Goal: Obtain resource: Obtain resource

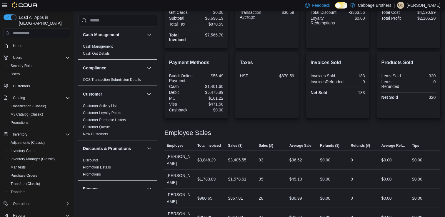
scroll to position [141, 0]
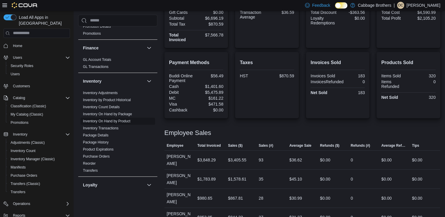
click at [123, 119] on link "Inventory On Hand by Product" at bounding box center [106, 121] width 47 height 4
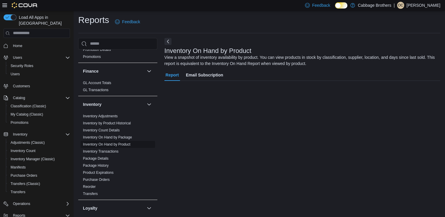
scroll to position [1, 0]
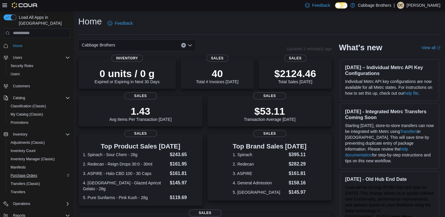
scroll to position [48, 0]
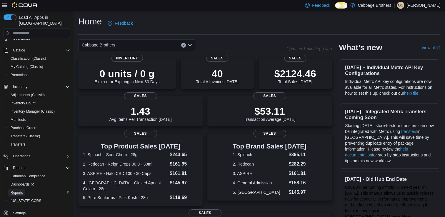
click at [16, 190] on span "Reports" at bounding box center [17, 192] width 12 height 5
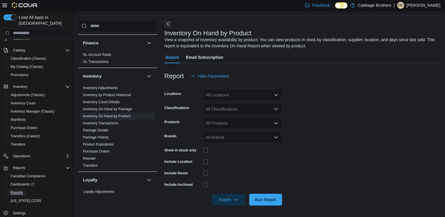
scroll to position [164, 0]
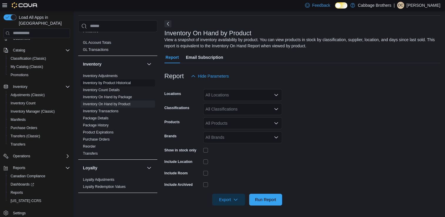
click at [109, 83] on link "Inventory by Product Historical" at bounding box center [107, 83] width 48 height 4
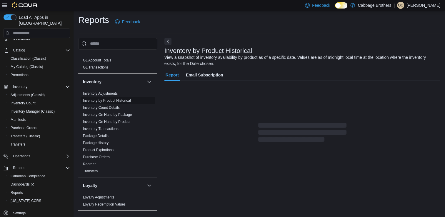
scroll to position [1, 0]
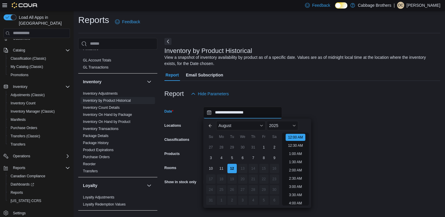
click at [230, 114] on input "**********" at bounding box center [242, 113] width 79 height 12
click at [255, 147] on div "31" at bounding box center [253, 147] width 10 height 10
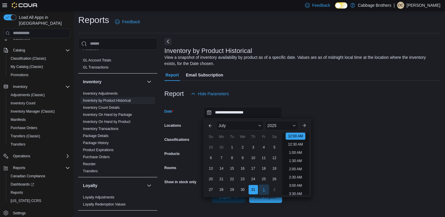
click at [266, 190] on div "1" at bounding box center [264, 190] width 10 height 10
type input "**********"
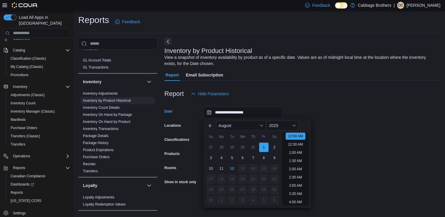
click at [365, 143] on form "**********" at bounding box center [303, 151] width 276 height 103
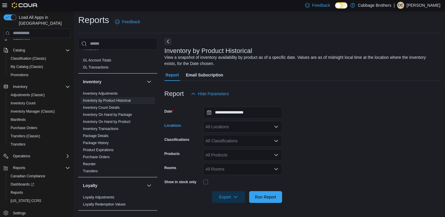
click at [261, 128] on div "All Locations" at bounding box center [242, 127] width 79 height 12
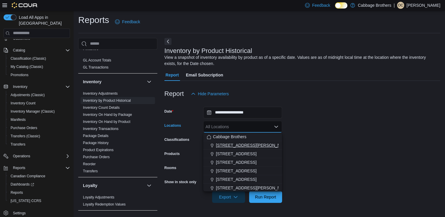
click at [234, 145] on span "[STREET_ADDRESS][PERSON_NAME]" at bounding box center [253, 145] width 75 height 6
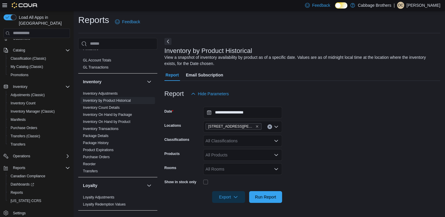
click at [325, 142] on form "**********" at bounding box center [303, 151] width 276 height 103
click at [227, 199] on span "Export" at bounding box center [229, 197] width 26 height 12
click at [337, 155] on form "**********" at bounding box center [303, 151] width 276 height 103
click at [239, 196] on span "Export" at bounding box center [229, 197] width 26 height 12
click at [232, 174] on span "Export to Csv" at bounding box center [229, 173] width 26 height 5
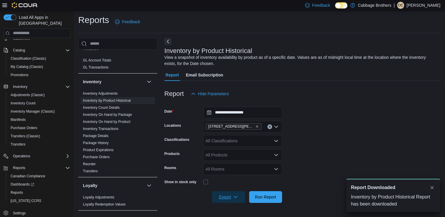
scroll to position [0, 0]
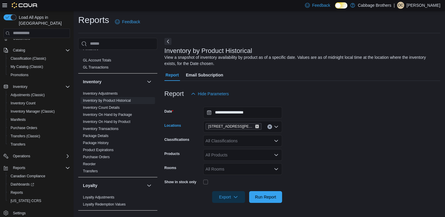
click at [255, 127] on icon "Remove 192 Locke St S from selection in this group" at bounding box center [257, 127] width 4 height 4
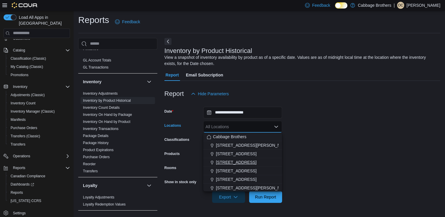
click at [224, 162] on span "[STREET_ADDRESS]" at bounding box center [236, 163] width 41 height 6
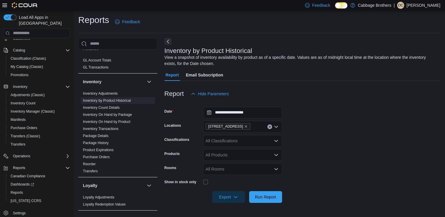
click at [336, 143] on form "**********" at bounding box center [303, 151] width 276 height 103
click at [227, 197] on span "Export" at bounding box center [229, 197] width 26 height 12
click at [233, 175] on span "Export to Csv" at bounding box center [229, 173] width 26 height 5
click at [244, 127] on icon "Remove 483 Hwy #8 from selection in this group" at bounding box center [246, 127] width 4 height 4
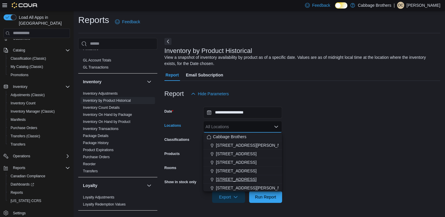
click at [227, 177] on span "[STREET_ADDRESS]" at bounding box center [236, 180] width 41 height 6
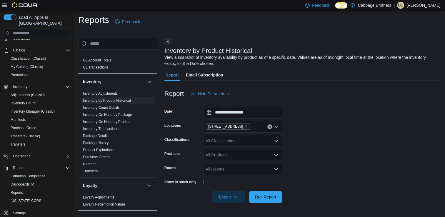
click at [316, 151] on form "**********" at bounding box center [303, 151] width 276 height 103
click at [227, 196] on span "Export" at bounding box center [229, 197] width 26 height 12
click at [228, 170] on button "Export to Csv" at bounding box center [230, 173] width 34 height 12
click at [244, 127] on icon "Remove 57 Cootes Drive from selection in this group" at bounding box center [246, 127] width 4 height 4
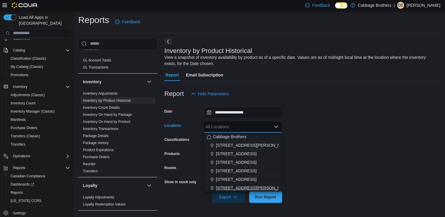
click at [229, 186] on span "[STREET_ADDRESS][PERSON_NAME]" at bounding box center [253, 188] width 75 height 6
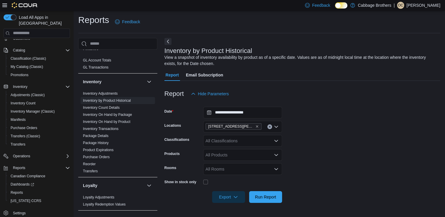
click at [340, 160] on form "**********" at bounding box center [303, 151] width 276 height 103
click at [222, 202] on span "Export" at bounding box center [229, 197] width 26 height 12
click at [226, 172] on span "Export to Csv" at bounding box center [229, 173] width 26 height 5
click at [244, 47] on div at bounding box center [303, 46] width 276 height 2
click at [38, 64] on span "My Catalog (Classic)" at bounding box center [27, 66] width 33 height 5
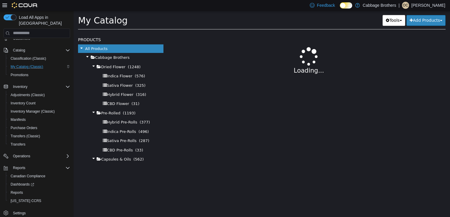
select select "**********"
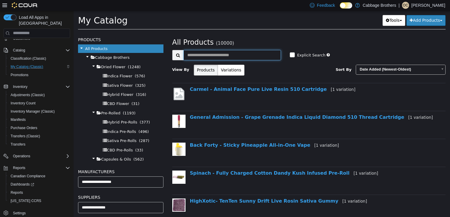
click at [222, 54] on input "text" at bounding box center [231, 55] width 97 height 10
type input "*********"
select select "**********"
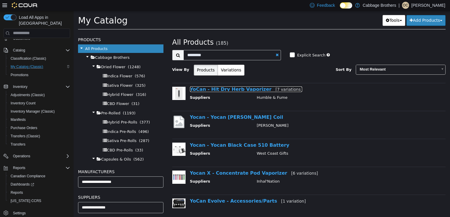
click at [241, 91] on link "YoCan - Hit Dry Herb Vaporizer [7 variations]" at bounding box center [246, 89] width 112 height 6
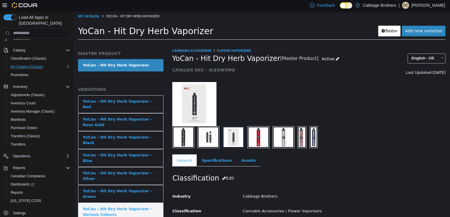
click at [138, 203] on link "YoCan - Hit Dry Herb Vaporizer - Various Colours" at bounding box center [120, 212] width 85 height 18
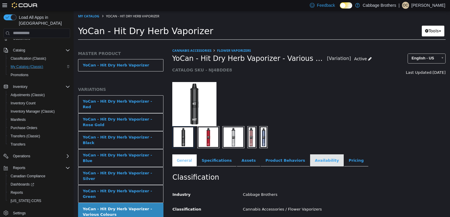
click at [310, 157] on link "Availability" at bounding box center [327, 160] width 34 height 12
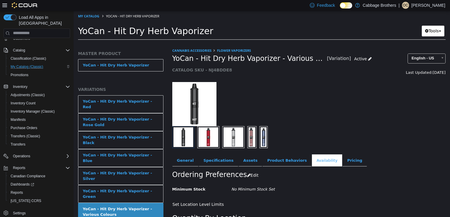
scroll to position [90, 0]
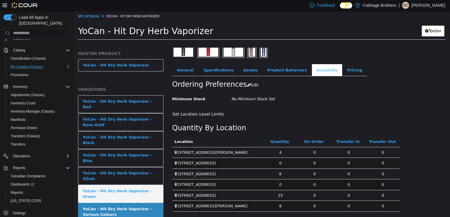
click at [136, 188] on div "YoCan - Hit Dry Herb Vaporizer - Green" at bounding box center [121, 193] width 76 height 11
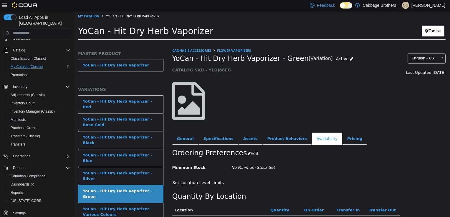
scroll to position [68, 0]
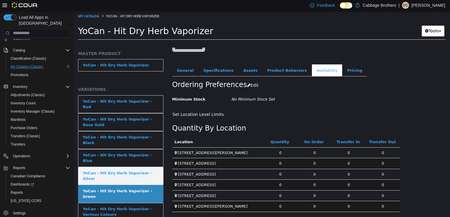
click at [141, 167] on link "YoCan - Hit Dry Herb Vaporizer - Silver" at bounding box center [120, 176] width 85 height 18
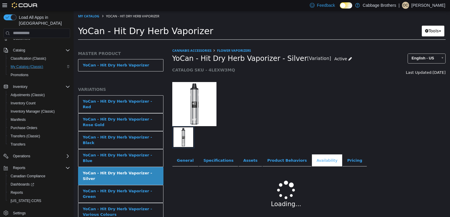
scroll to position [90, 0]
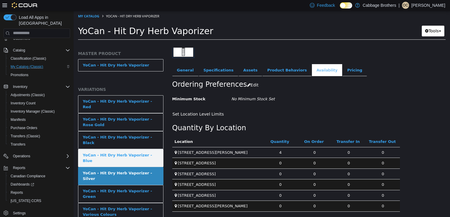
click at [134, 152] on div "YoCan - Hit Dry Herb Vaporizer - Blue" at bounding box center [121, 157] width 76 height 11
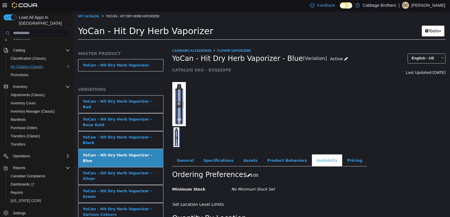
scroll to position [90, 0]
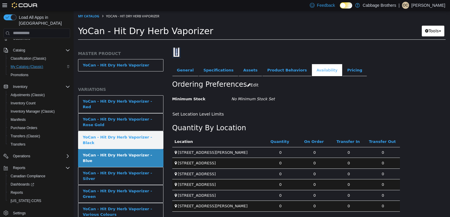
click at [132, 134] on div "YoCan - Hit Dry Herb Vaporizer - Black" at bounding box center [121, 139] width 76 height 11
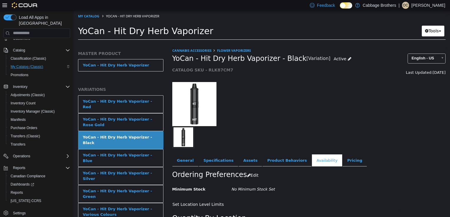
scroll to position [90, 0]
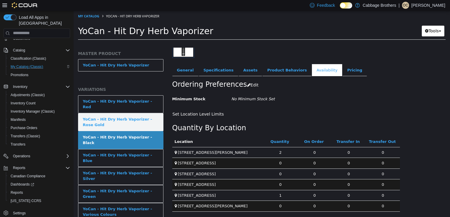
click at [126, 116] on div "YoCan - Hit Dry Herb Vaporizer - Rose Gold" at bounding box center [121, 121] width 76 height 11
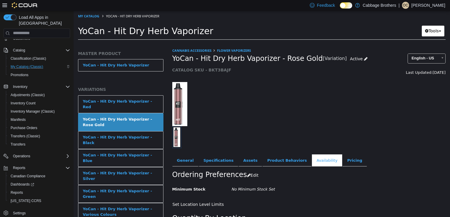
scroll to position [90, 0]
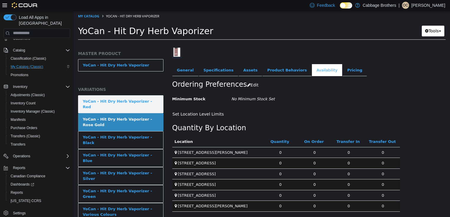
click at [132, 102] on div "YoCan - Hit Dry Herb Vaporizer - Red" at bounding box center [121, 103] width 76 height 11
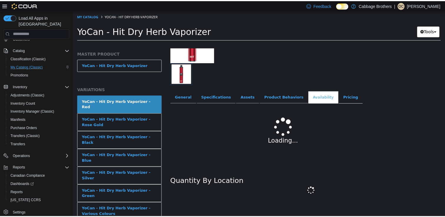
scroll to position [90, 0]
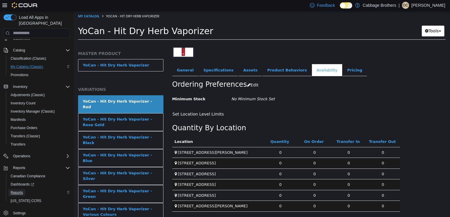
click at [12, 190] on span "Reports" at bounding box center [17, 192] width 12 height 5
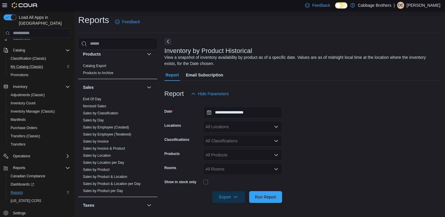
scroll to position [388, 0]
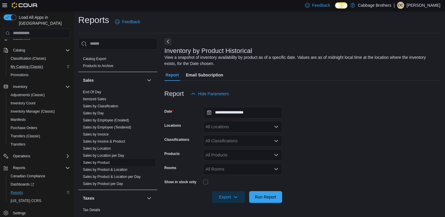
click at [101, 161] on link "Sales by Product" at bounding box center [96, 163] width 27 height 4
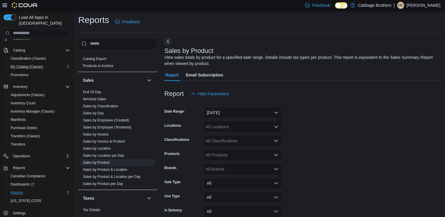
scroll to position [20, 0]
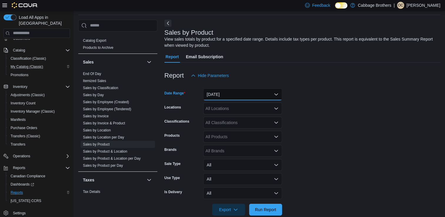
click at [227, 92] on button "[DATE]" at bounding box center [242, 95] width 79 height 12
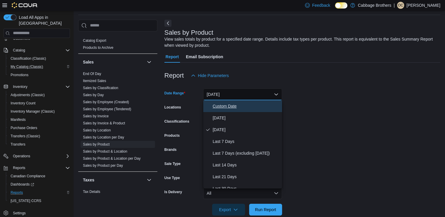
click at [215, 109] on span "Custom Date" at bounding box center [246, 106] width 67 height 7
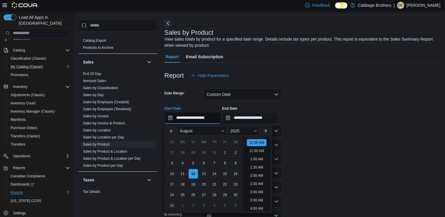
click at [193, 121] on input "**********" at bounding box center [193, 118] width 57 height 12
click at [172, 130] on button "Previous Month" at bounding box center [171, 130] width 9 height 9
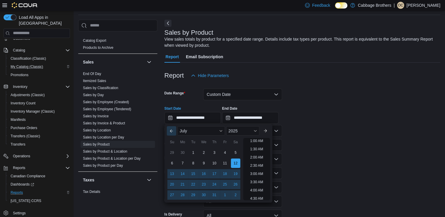
scroll to position [1, 0]
click at [195, 154] on div "1" at bounding box center [193, 152] width 10 height 10
type input "**********"
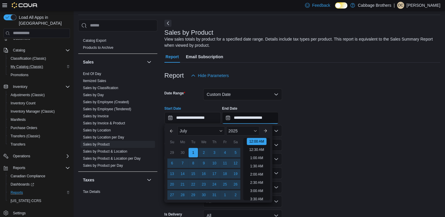
click at [251, 118] on input "**********" at bounding box center [250, 118] width 57 height 12
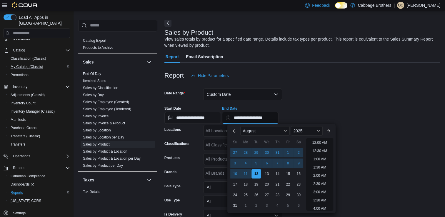
scroll to position [324, 0]
click at [279, 155] on div "31" at bounding box center [278, 152] width 10 height 10
type input "**********"
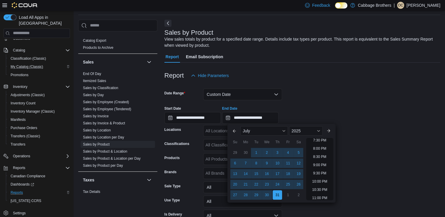
click at [363, 141] on form "**********" at bounding box center [303, 160] width 276 height 157
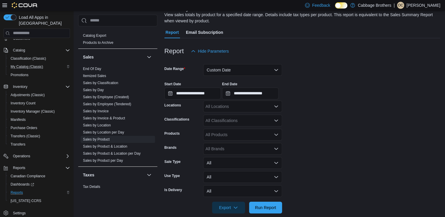
scroll to position [52, 0]
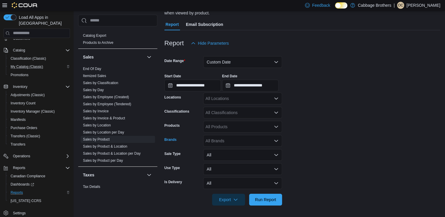
click at [253, 143] on div "All Brands" at bounding box center [242, 141] width 79 height 12
type input "****"
click at [214, 153] on span "Divvy" at bounding box center [243, 151] width 72 height 6
type input "******"
click at [212, 152] on span "Platinum" at bounding box center [237, 151] width 61 height 6
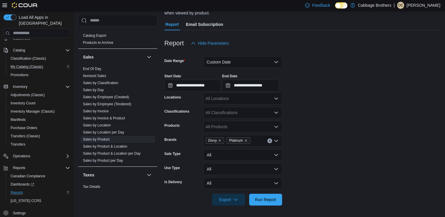
click at [335, 138] on form "**********" at bounding box center [303, 127] width 276 height 157
click at [220, 200] on span "Export" at bounding box center [229, 200] width 26 height 12
click at [226, 177] on span "Export to Csv" at bounding box center [229, 175] width 26 height 5
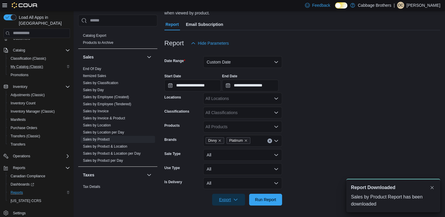
scroll to position [0, 0]
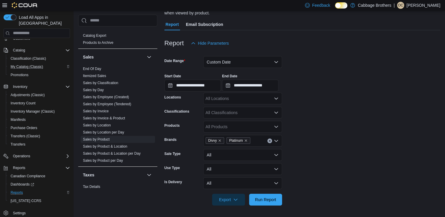
click at [239, 21] on div "Report Email Subscription" at bounding box center [303, 25] width 276 height 12
click at [99, 67] on link "End Of Day" at bounding box center [92, 67] width 18 height 4
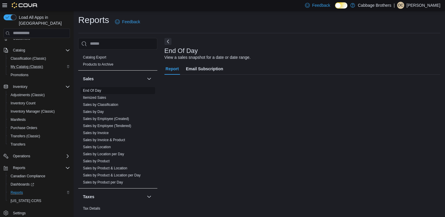
scroll to position [1, 0]
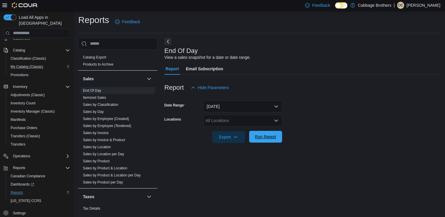
click at [271, 134] on span "Run Report" at bounding box center [266, 137] width 26 height 12
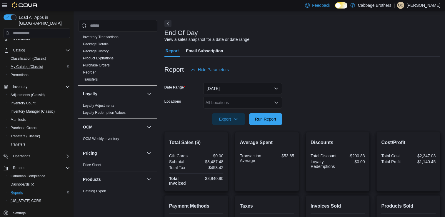
scroll to position [207, 0]
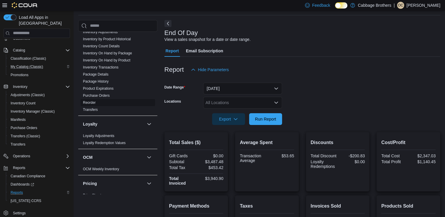
click at [92, 103] on link "Reorder" at bounding box center [89, 103] width 13 height 4
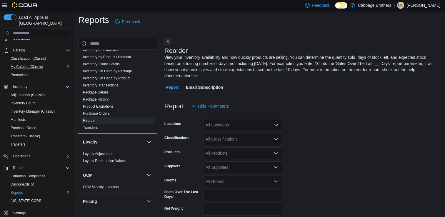
scroll to position [26, 0]
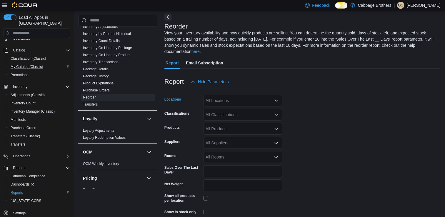
click at [234, 96] on div "All Locations" at bounding box center [242, 101] width 79 height 12
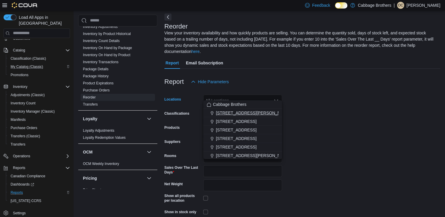
click at [229, 112] on span "[STREET_ADDRESS][PERSON_NAME]" at bounding box center [253, 113] width 75 height 6
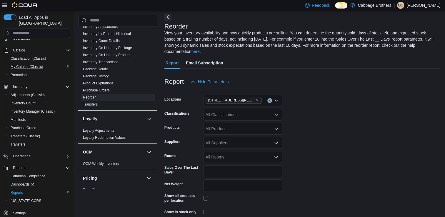
click at [348, 123] on form "Locations [STREET_ADDRESS][PERSON_NAME] Classifications All Classifications Pro…" at bounding box center [303, 160] width 276 height 145
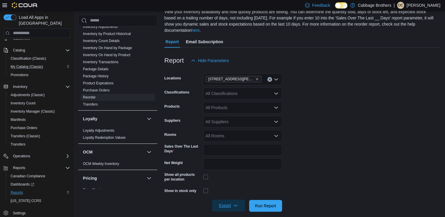
click at [233, 200] on span "Export" at bounding box center [229, 206] width 26 height 12
click at [234, 177] on span "Export to Csv" at bounding box center [229, 175] width 26 height 5
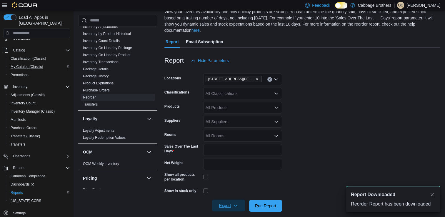
scroll to position [0, 0]
